Goal: Find contact information: Find contact information

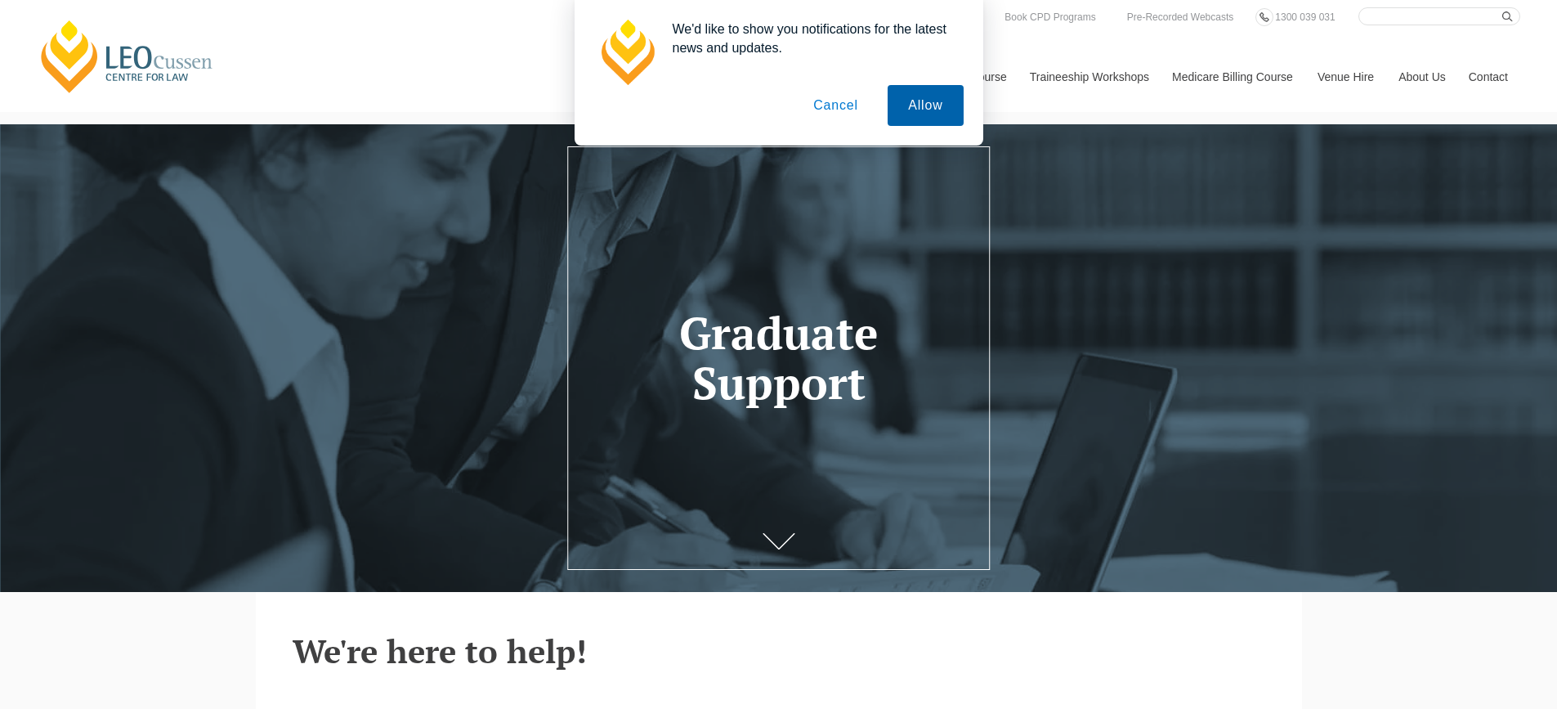
click at [905, 101] on button "Allow" at bounding box center [925, 105] width 75 height 41
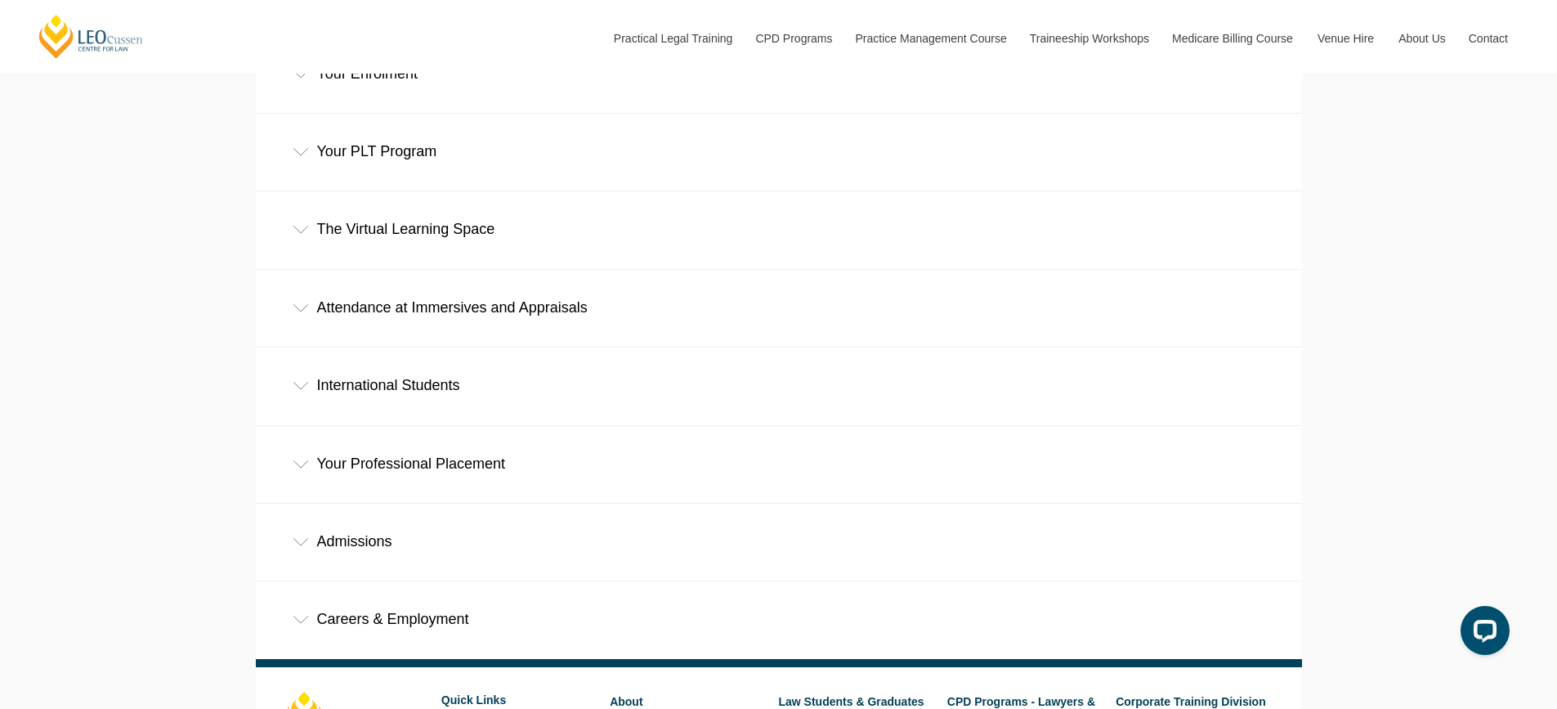
scroll to position [871, 0]
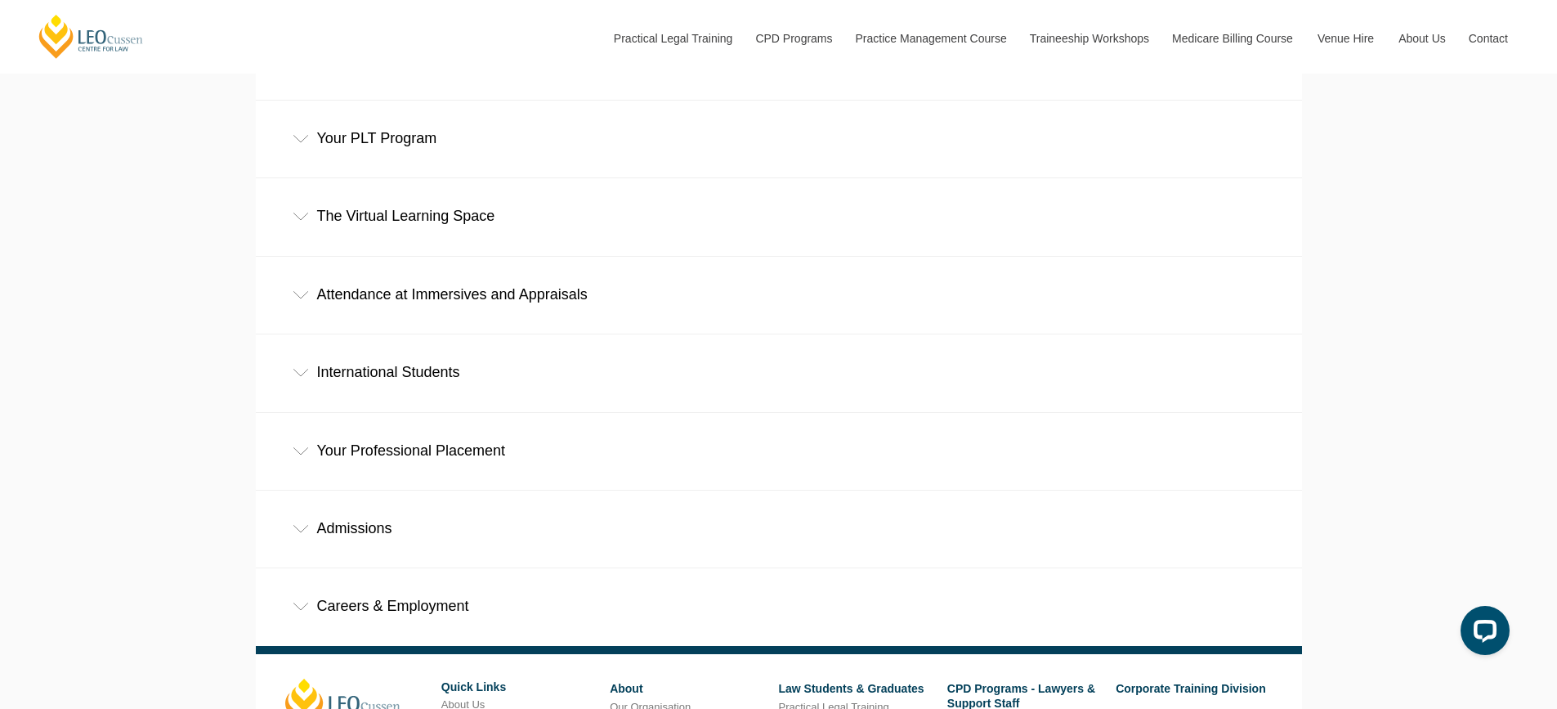
click at [472, 568] on div "Careers & Employment" at bounding box center [779, 606] width 1046 height 76
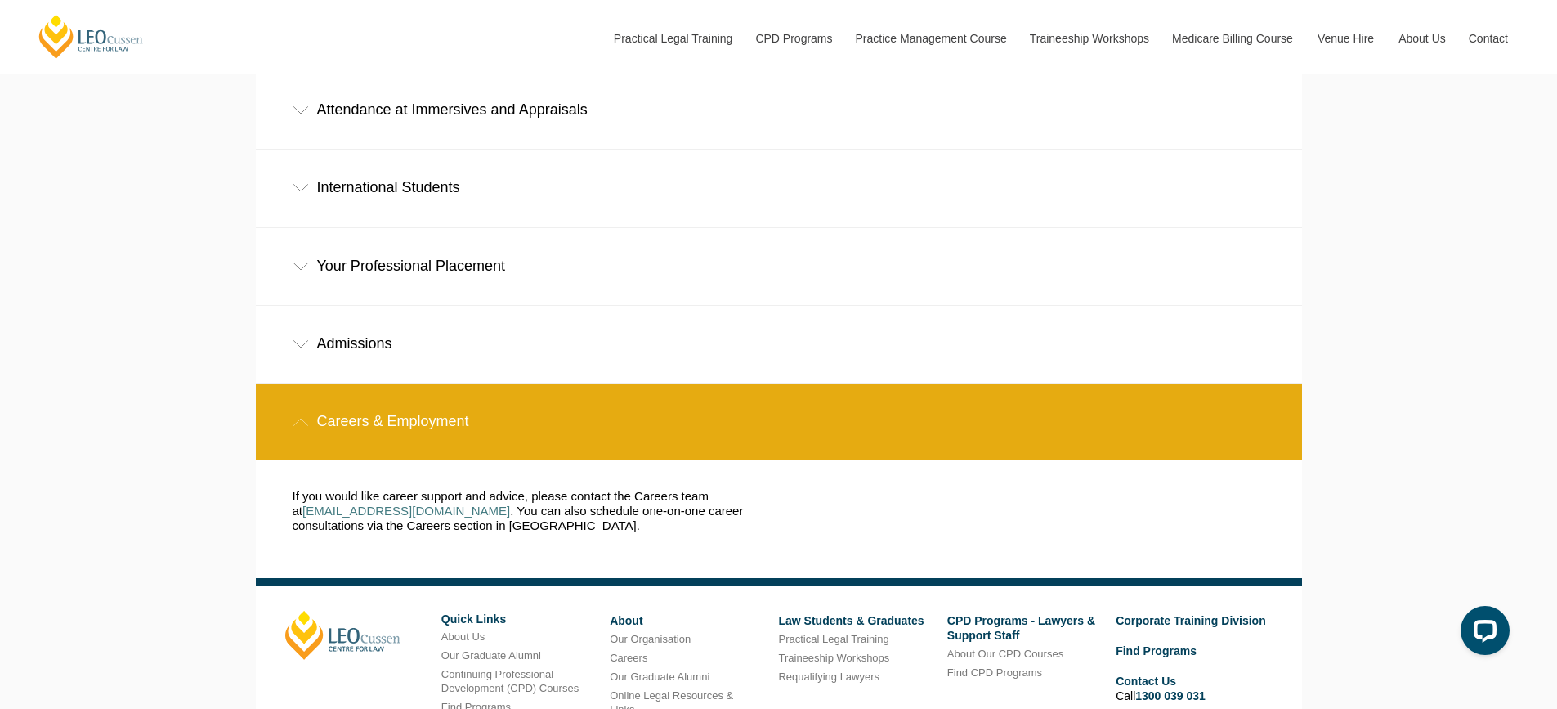
scroll to position [1090, 0]
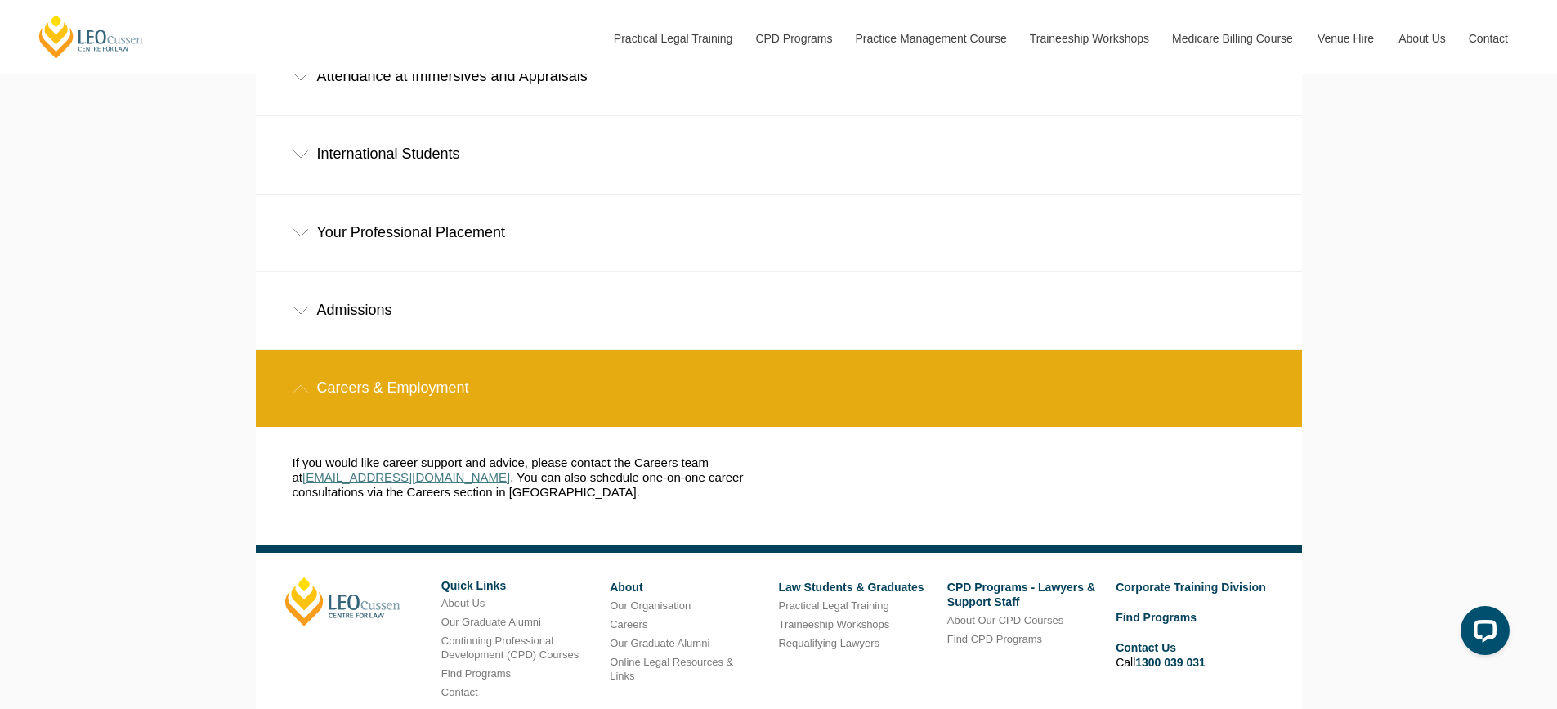
click at [419, 470] on link "[EMAIL_ADDRESS][DOMAIN_NAME]" at bounding box center [406, 477] width 208 height 14
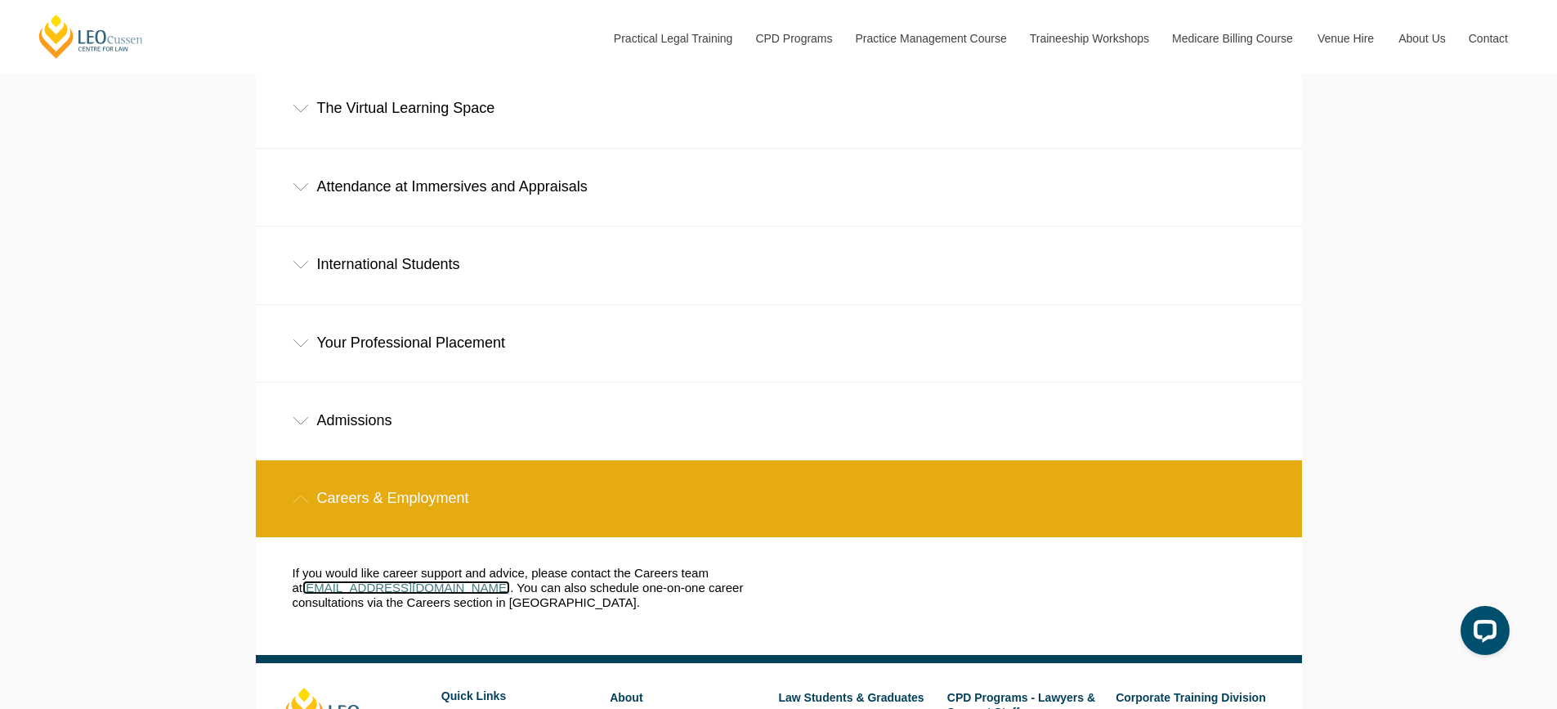
scroll to position [981, 0]
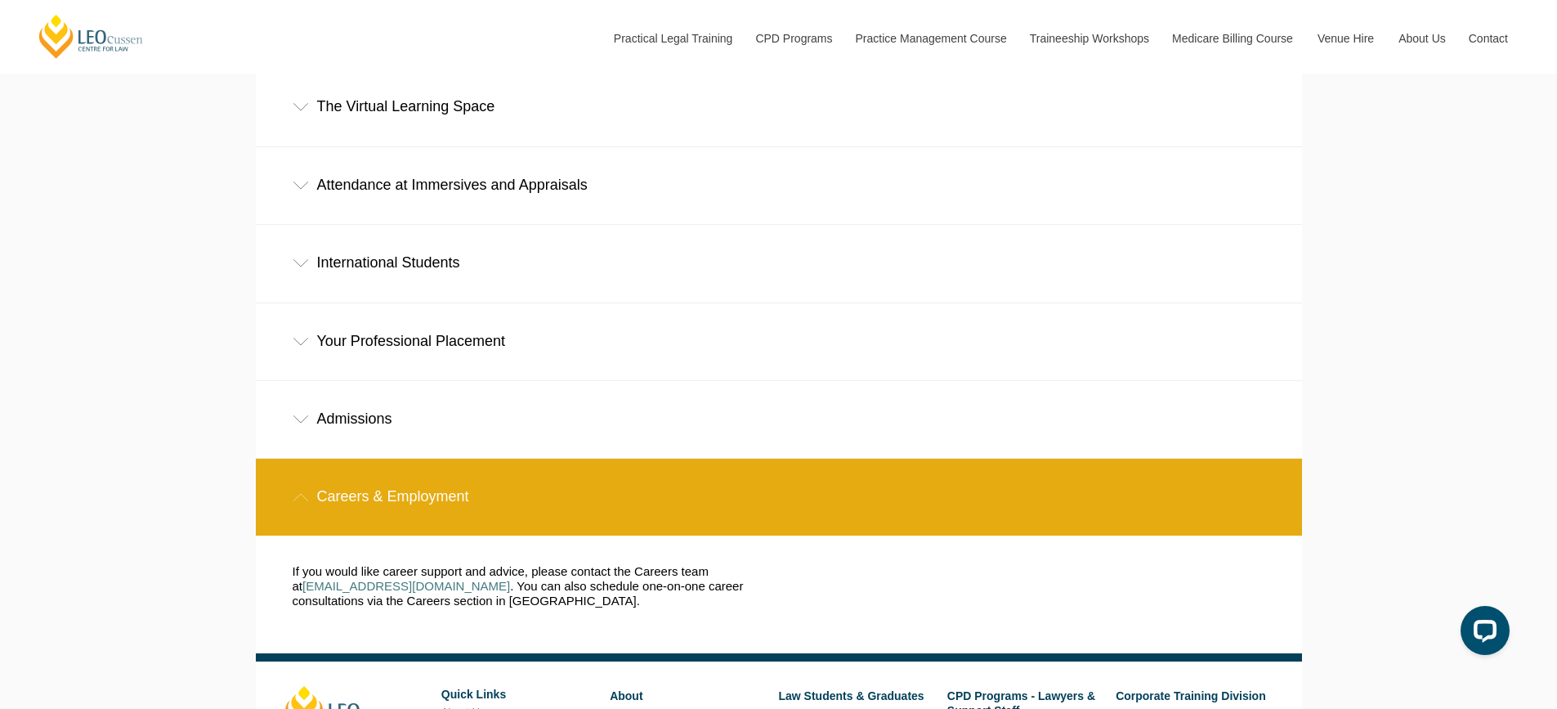
click at [358, 459] on div "Careers & Employment" at bounding box center [779, 497] width 1046 height 76
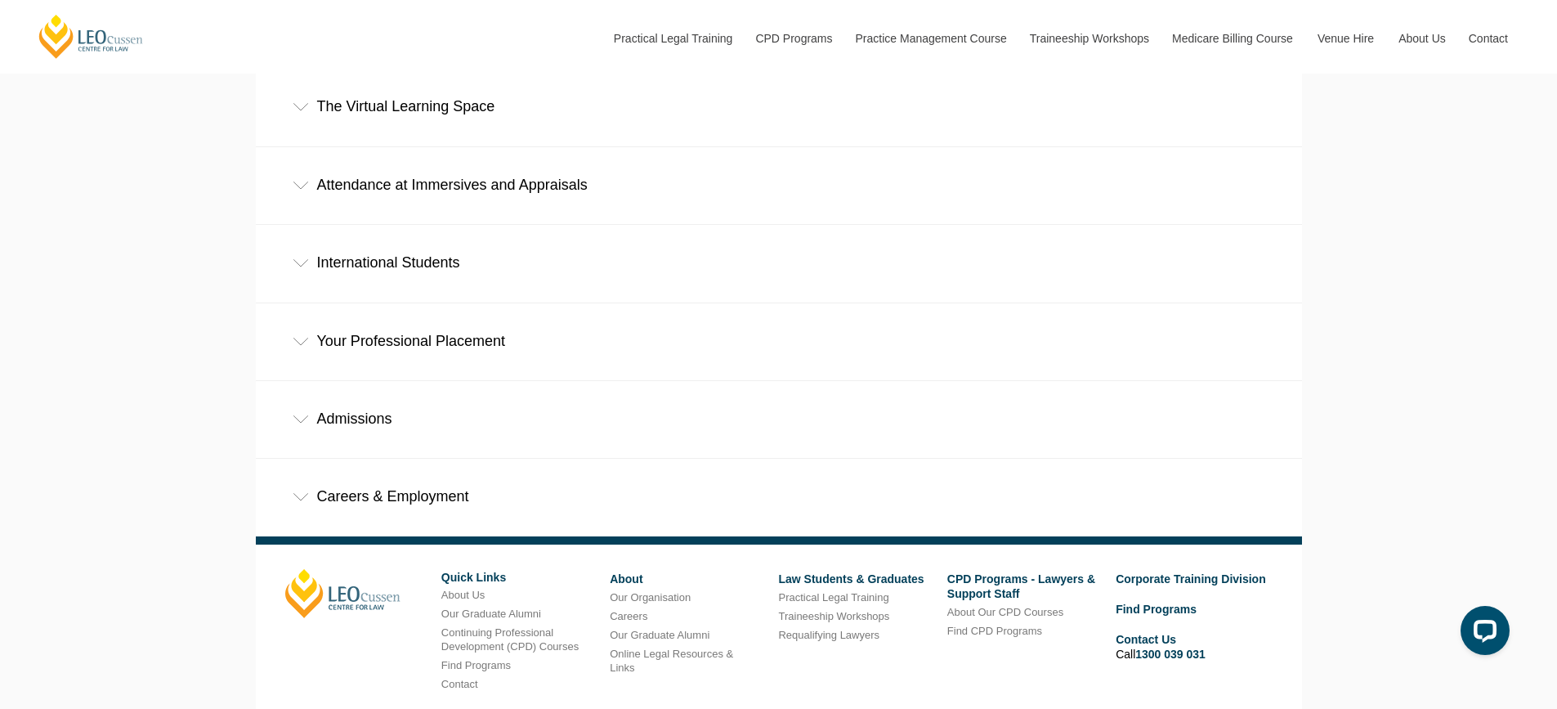
click at [358, 459] on div "Careers & Employment" at bounding box center [779, 497] width 1046 height 76
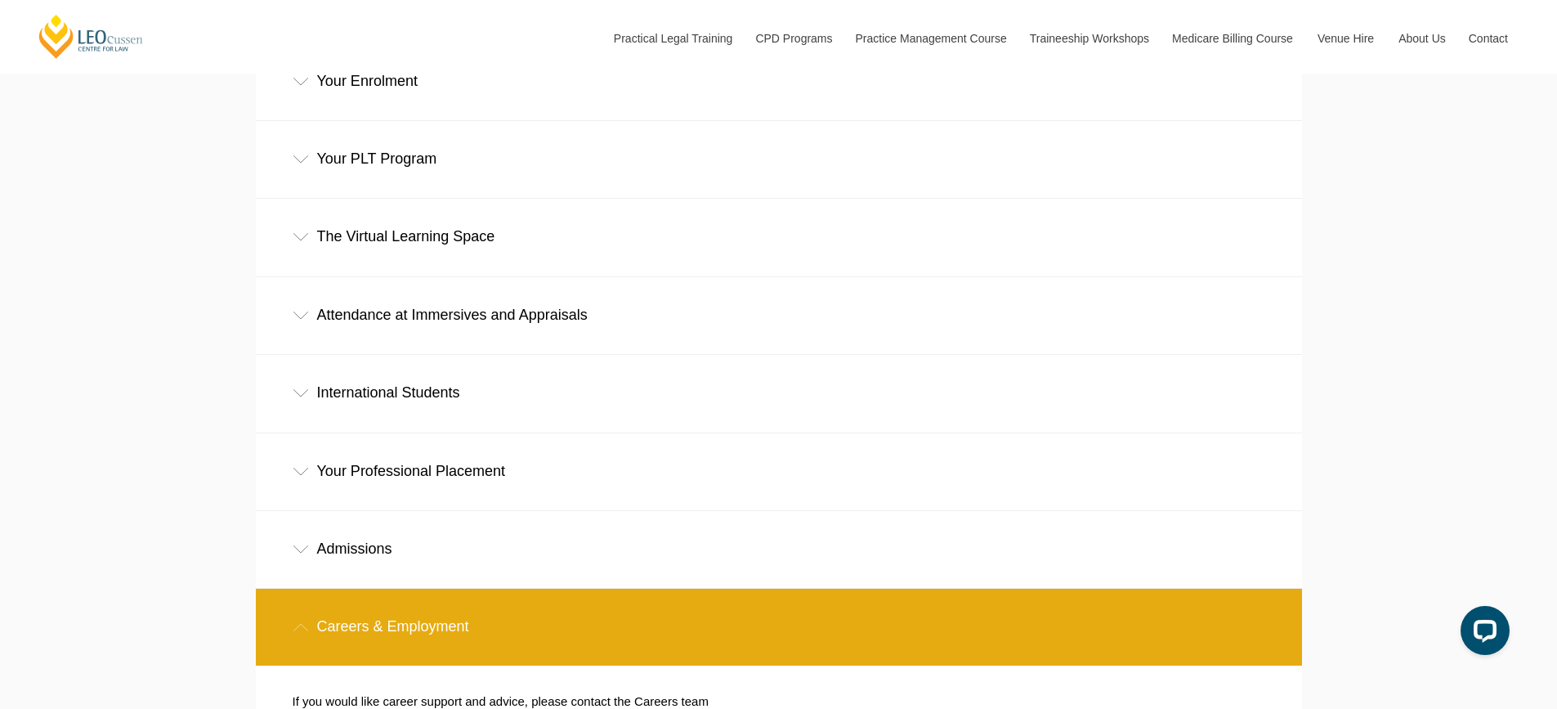
scroll to position [708, 0]
